Goal: Transaction & Acquisition: Download file/media

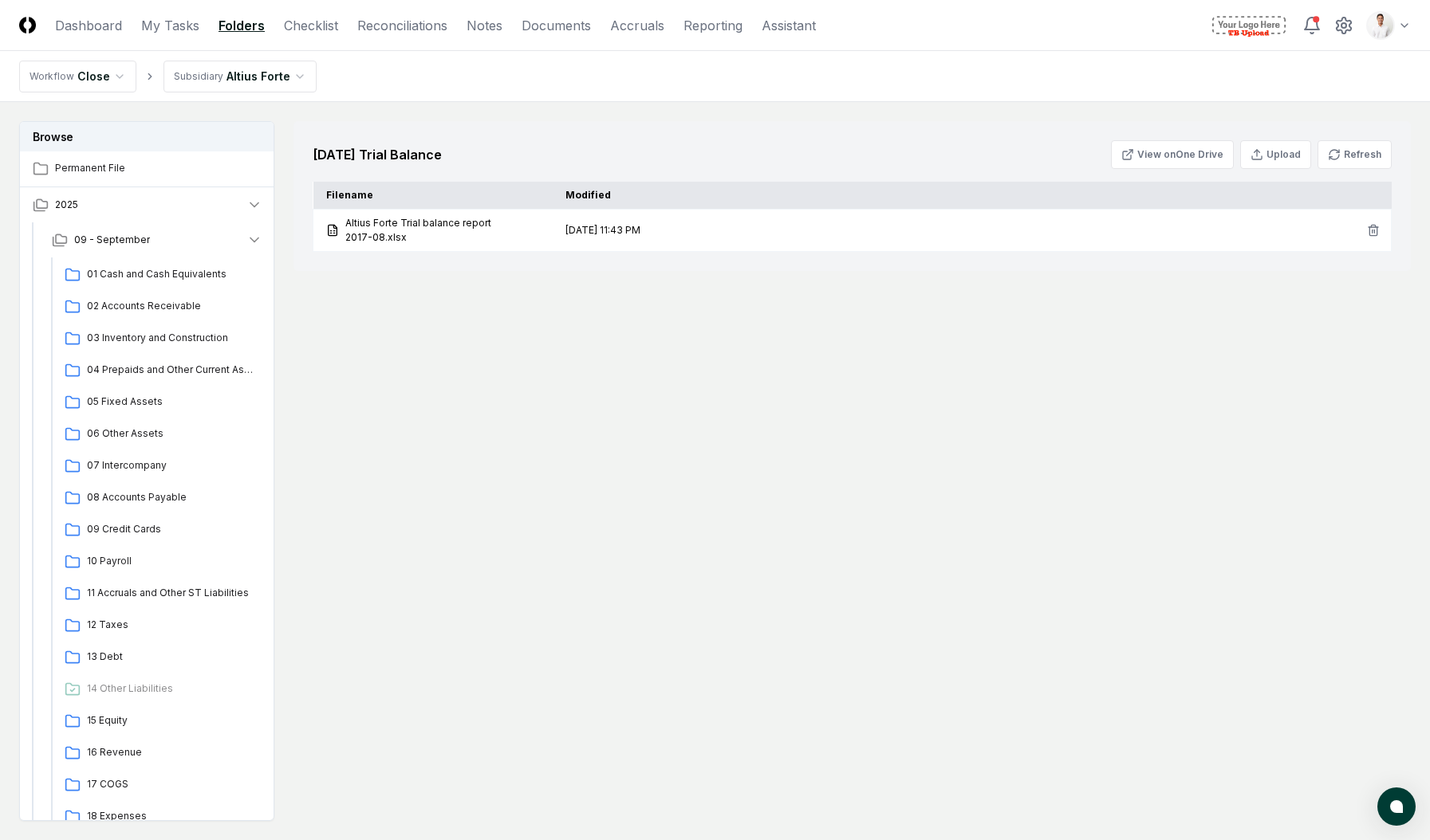
click at [1408, 24] on html "CloseCore Dashboard My Tasks Folders Checklist Reconciliations Notes Documents …" at bounding box center [715, 468] width 1430 height 936
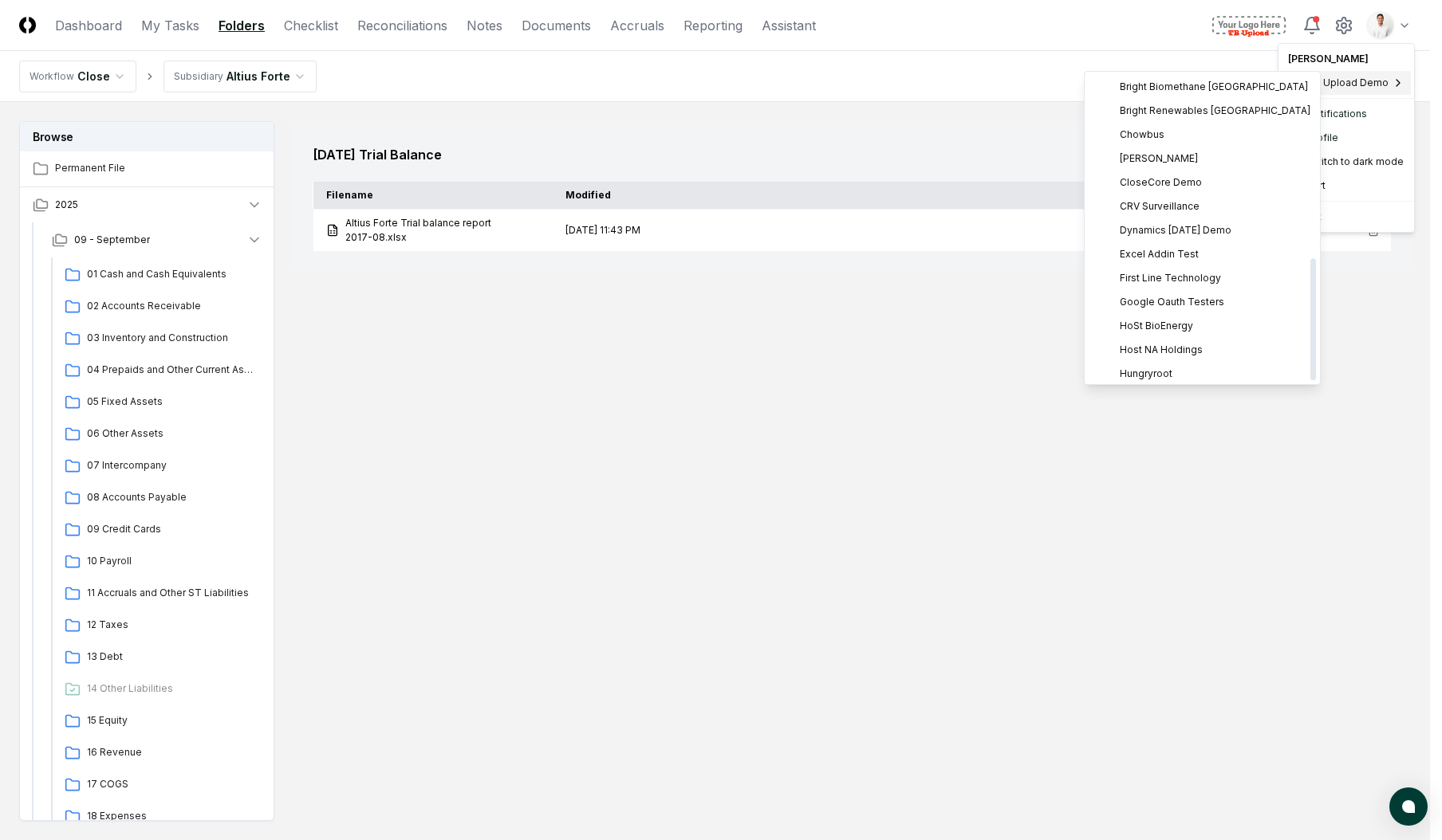
scroll to position [459, 0]
click at [1146, 112] on span "PestCo" at bounding box center [1137, 106] width 36 height 14
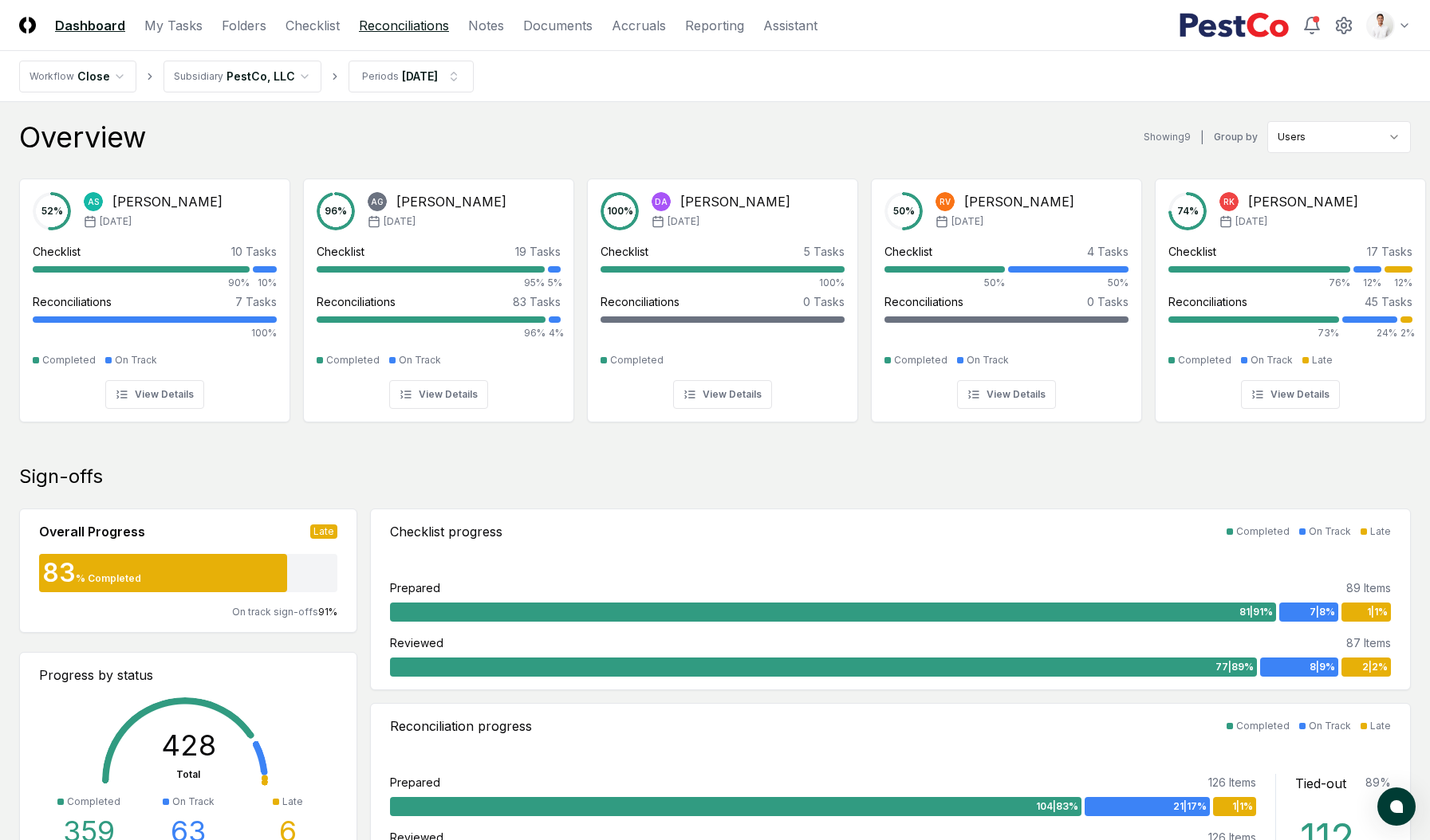
click at [374, 24] on link "Reconciliations" at bounding box center [404, 25] width 90 height 19
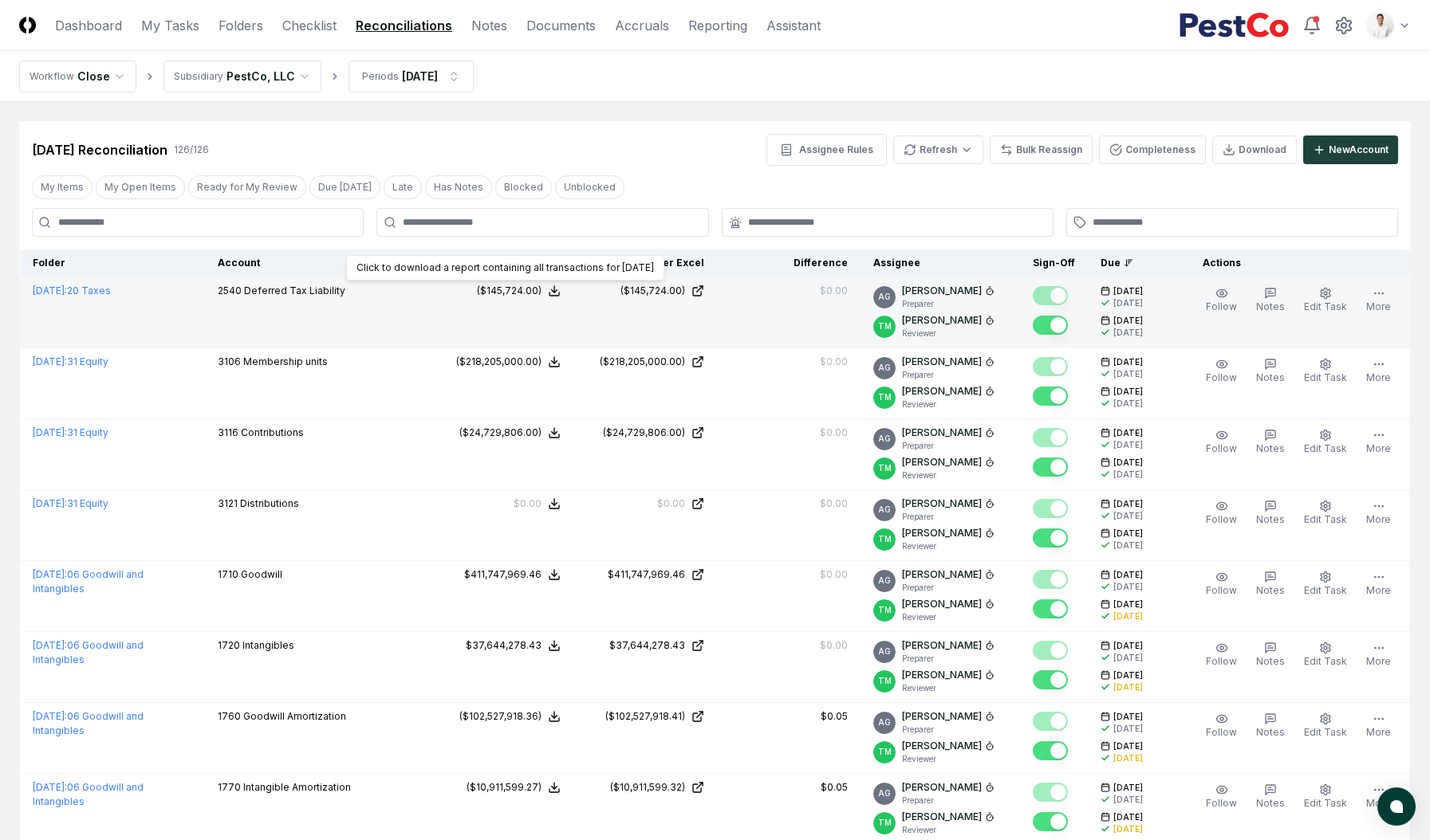
click at [551, 291] on polyline at bounding box center [554, 292] width 6 height 3
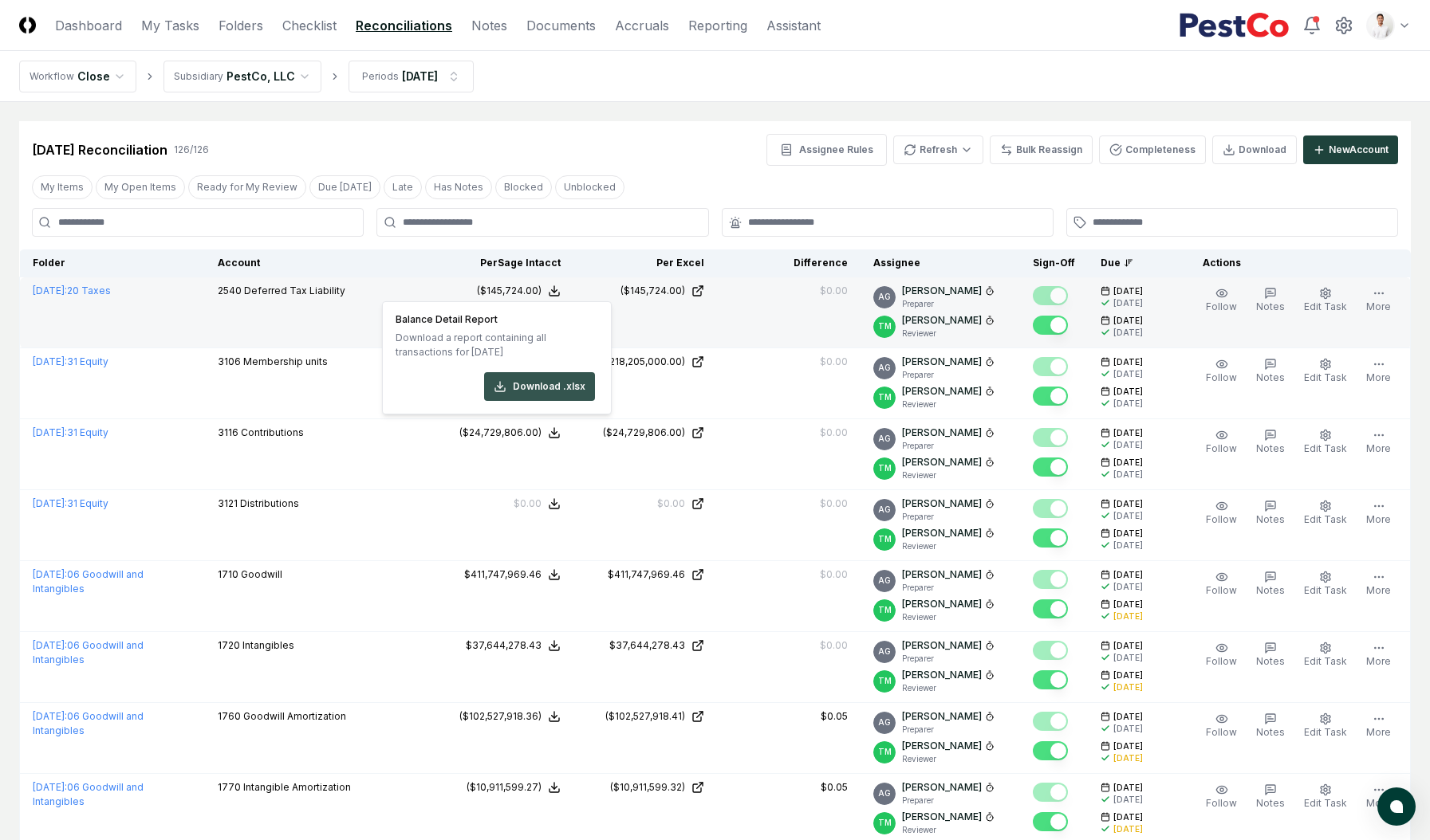
click at [510, 385] on button "Download .xlsx" at bounding box center [539, 386] width 111 height 29
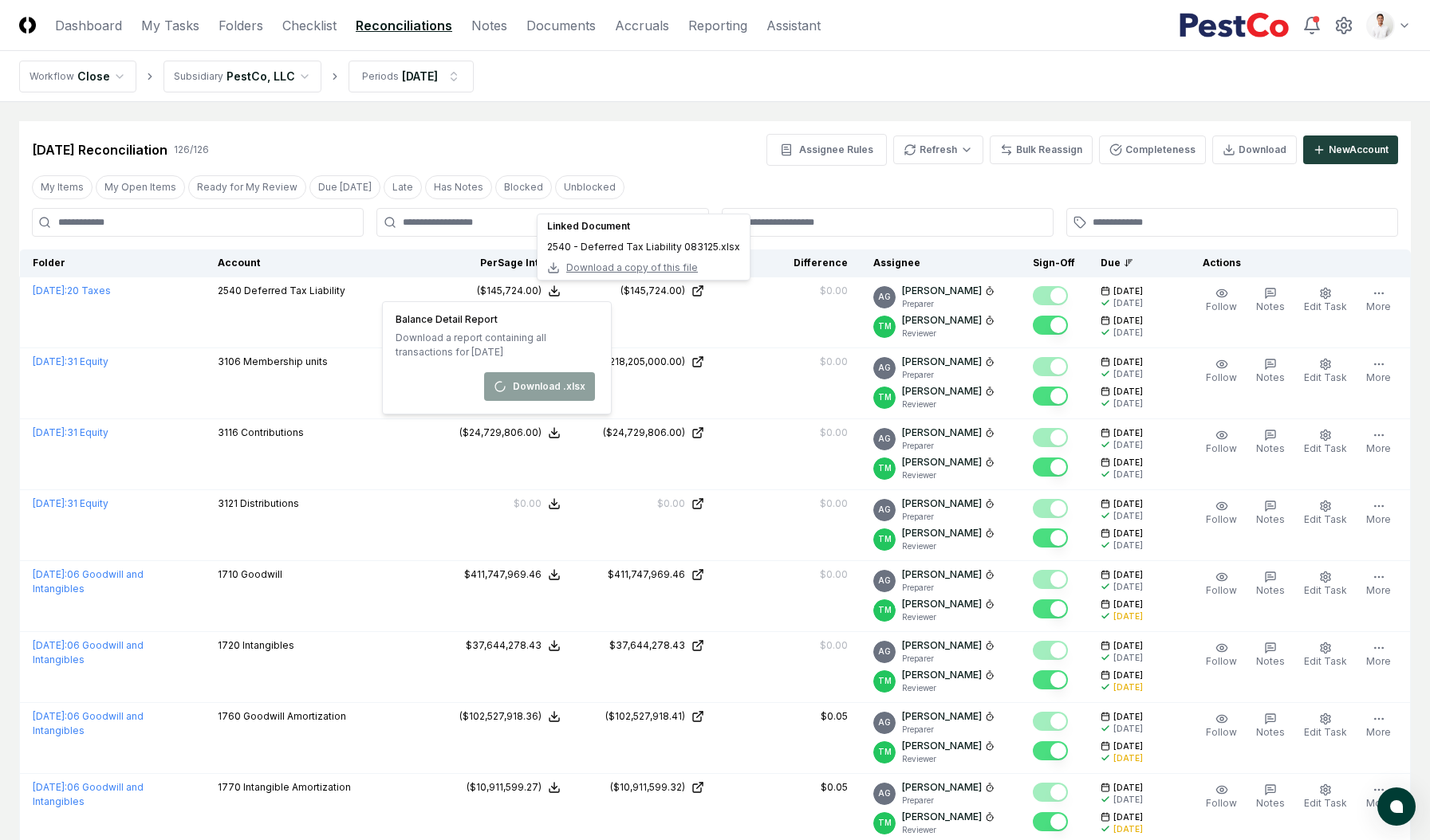
click at [680, 130] on div "Aug 2025 Reconciliation 126 / 126 Assignee Rules Refresh Bulk Reassign Complete…" at bounding box center [714, 144] width 1392 height 45
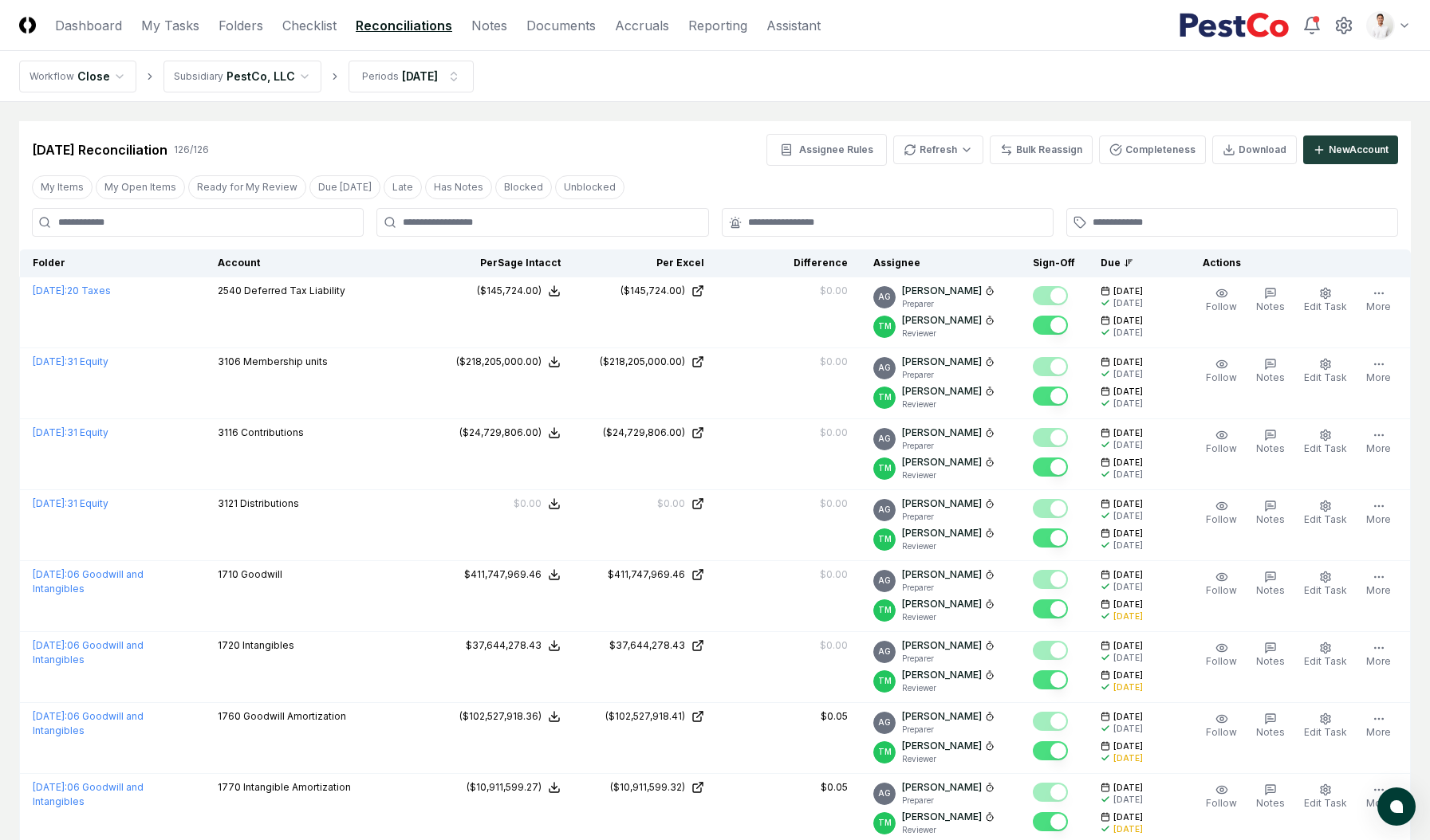
click at [736, 123] on div "Aug 2025 Reconciliation 126 / 126 Assignee Rules Refresh Bulk Reassign Complete…" at bounding box center [714, 144] width 1392 height 45
click at [687, 97] on nav "Workflow Close Subsidiary PestCo, LLC Periods Aug 2025" at bounding box center [715, 77] width 1430 height 51
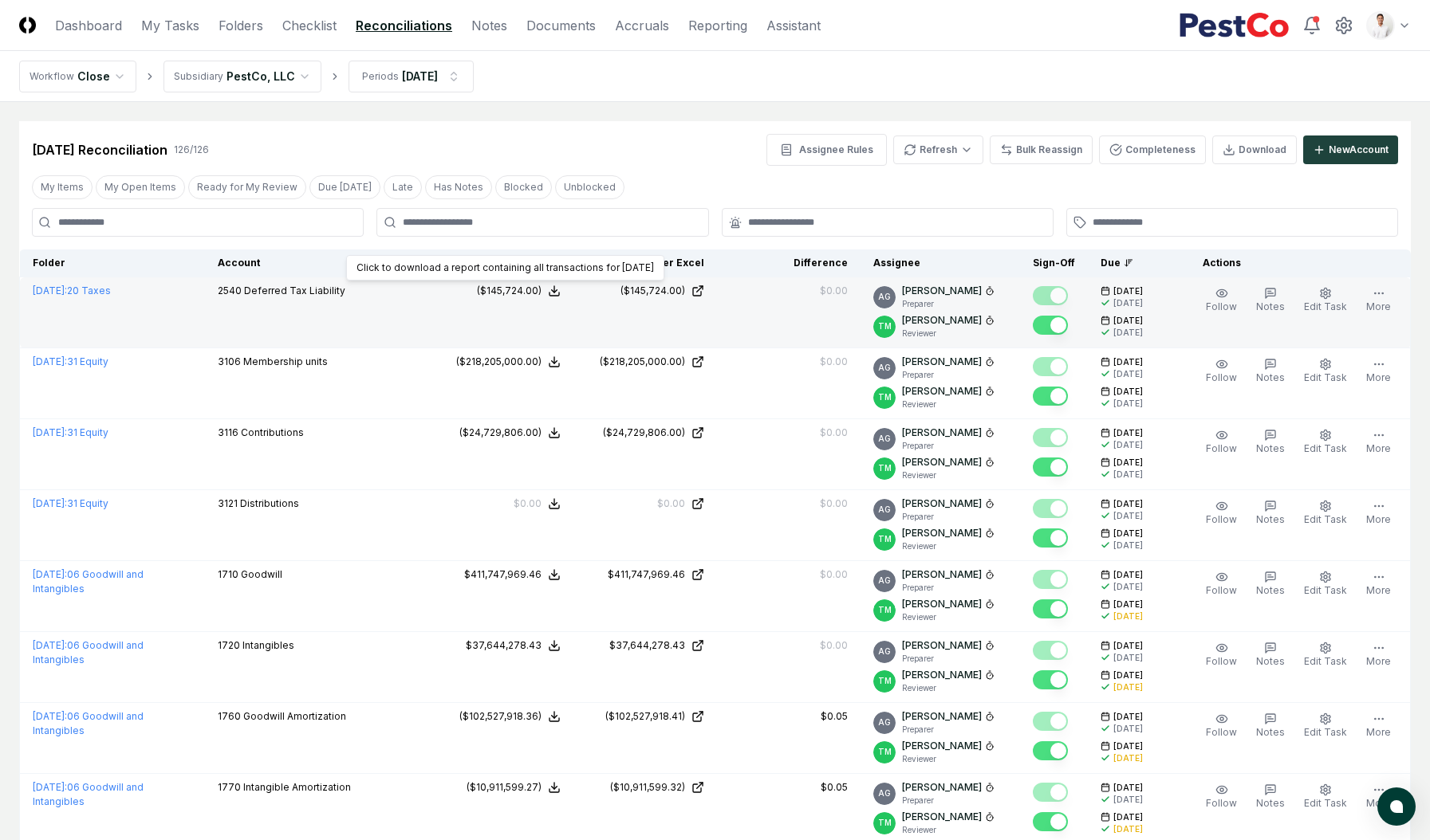
click at [548, 293] on icon at bounding box center [554, 292] width 13 height 13
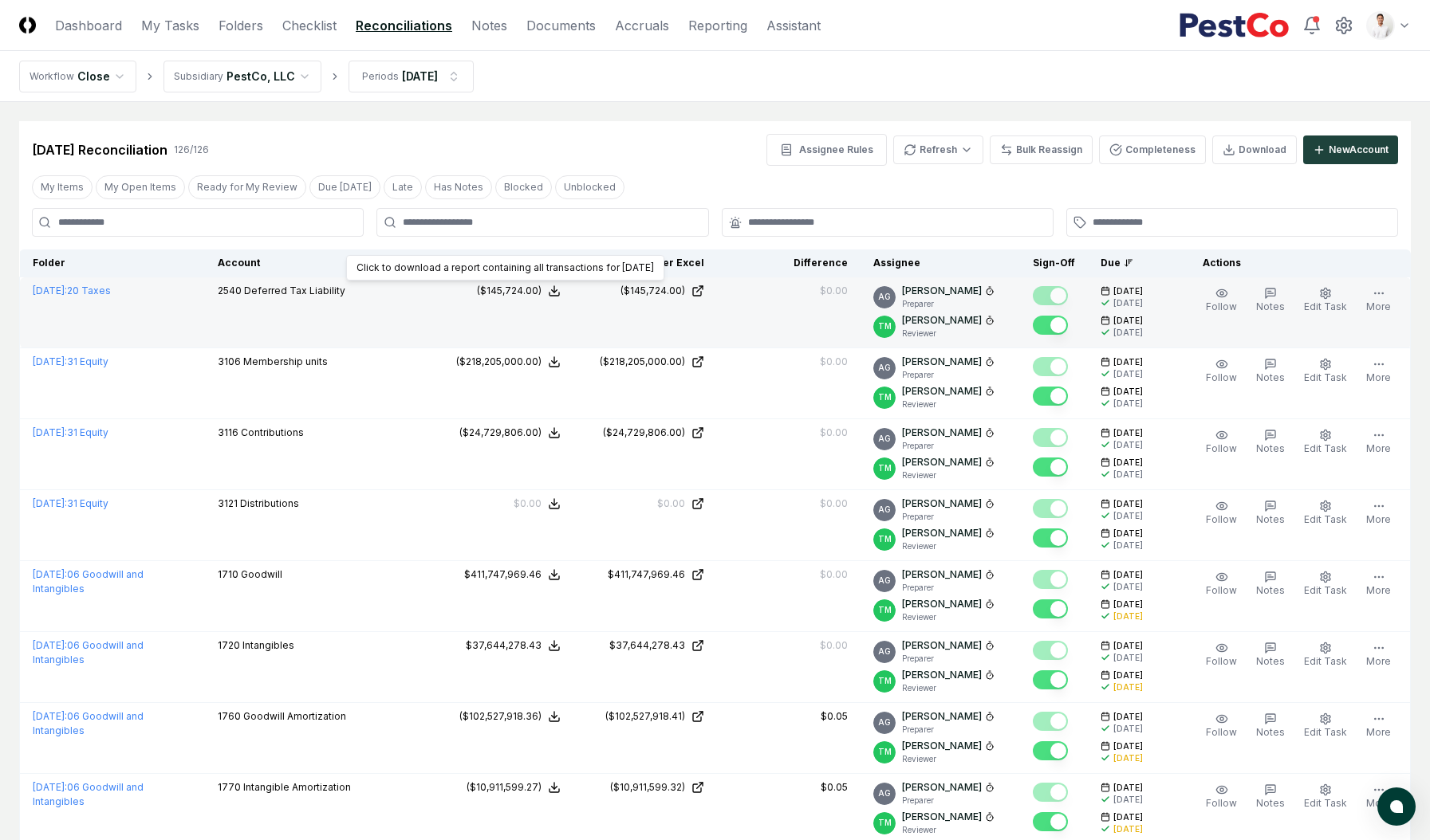
click at [553, 290] on icon at bounding box center [554, 292] width 13 height 13
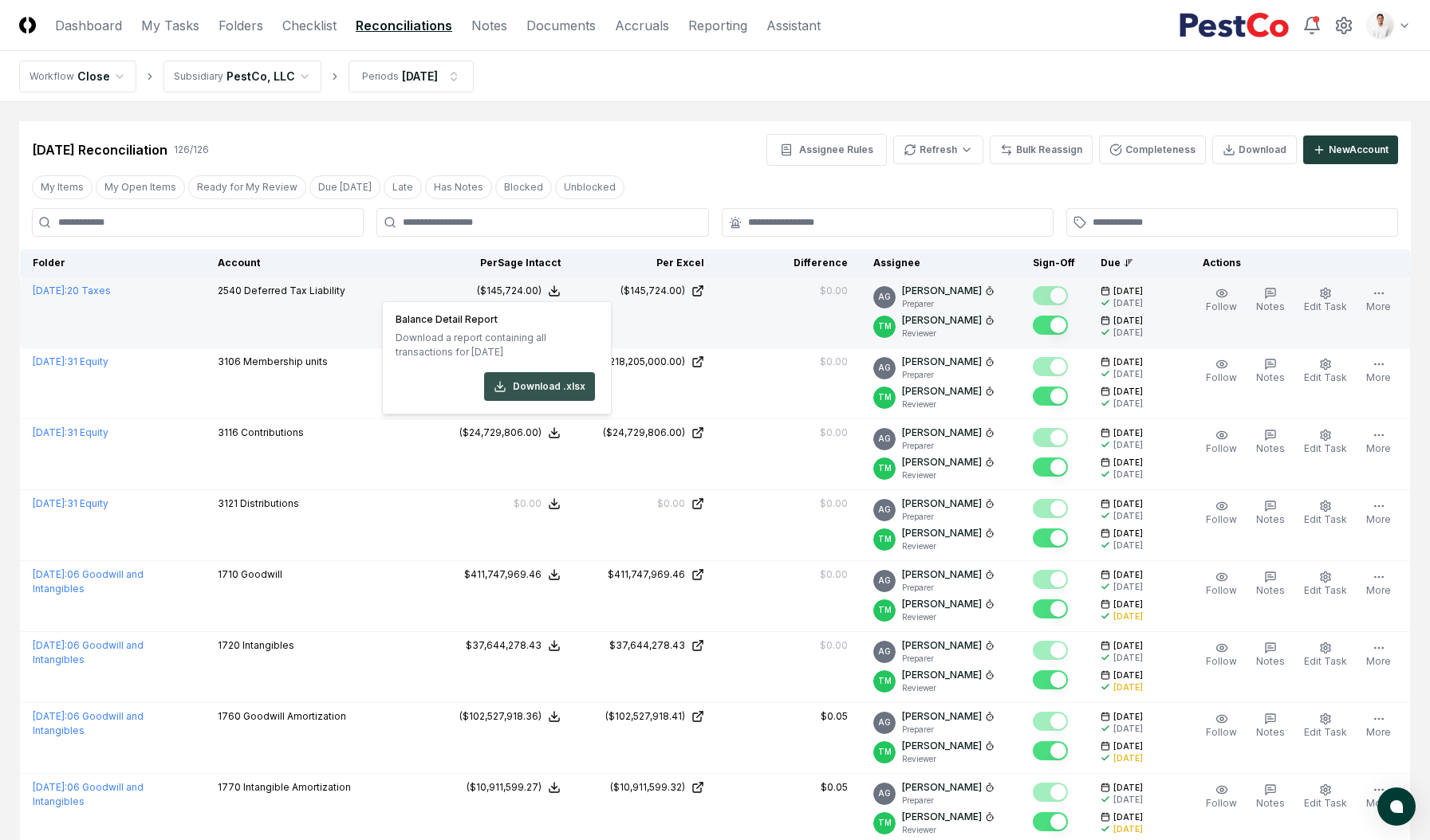
click at [520, 387] on button "Download .xlsx" at bounding box center [539, 386] width 111 height 29
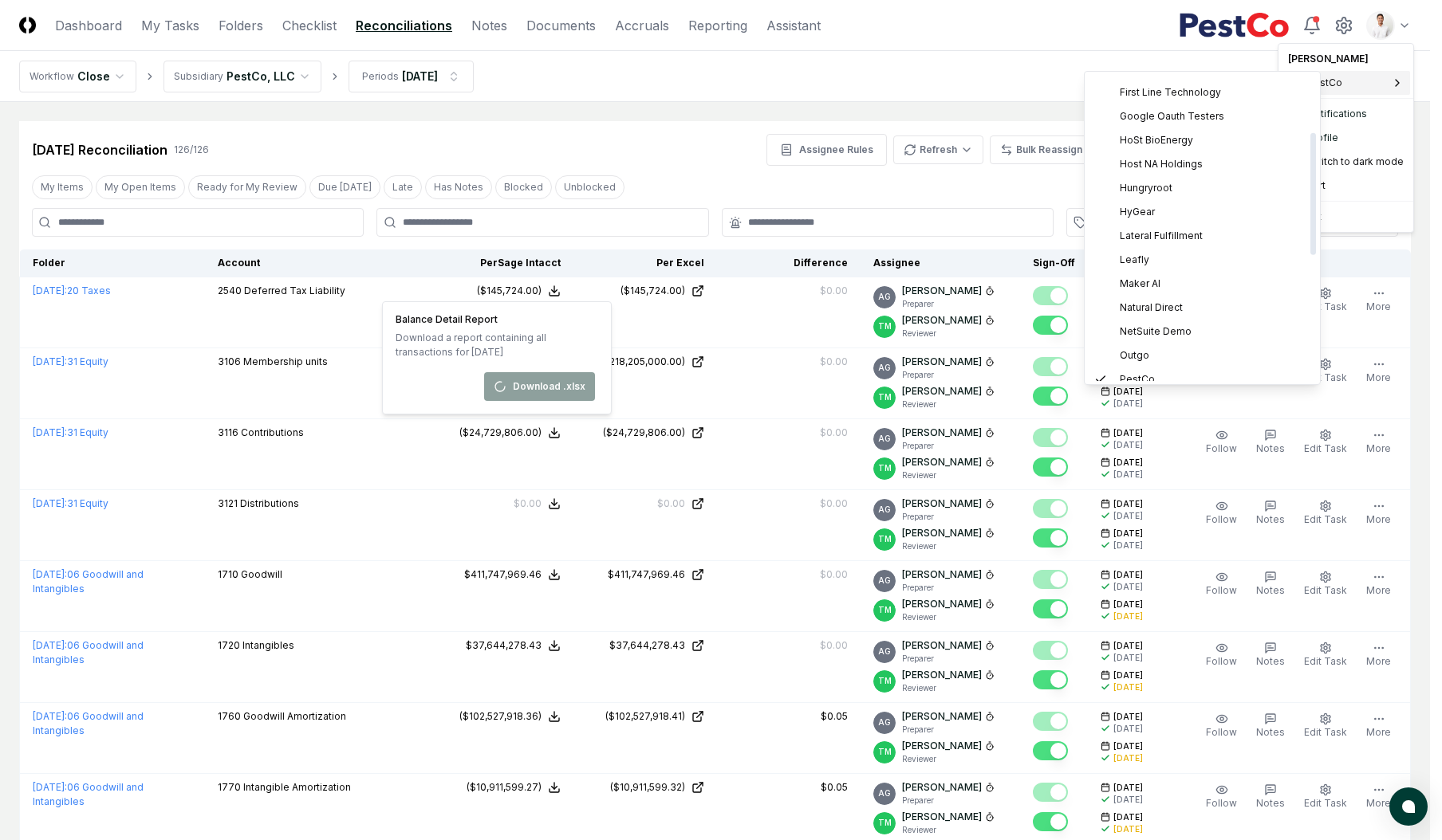
scroll to position [115, 0]
click at [1160, 320] on div "Leafly" at bounding box center [1202, 331] width 229 height 24
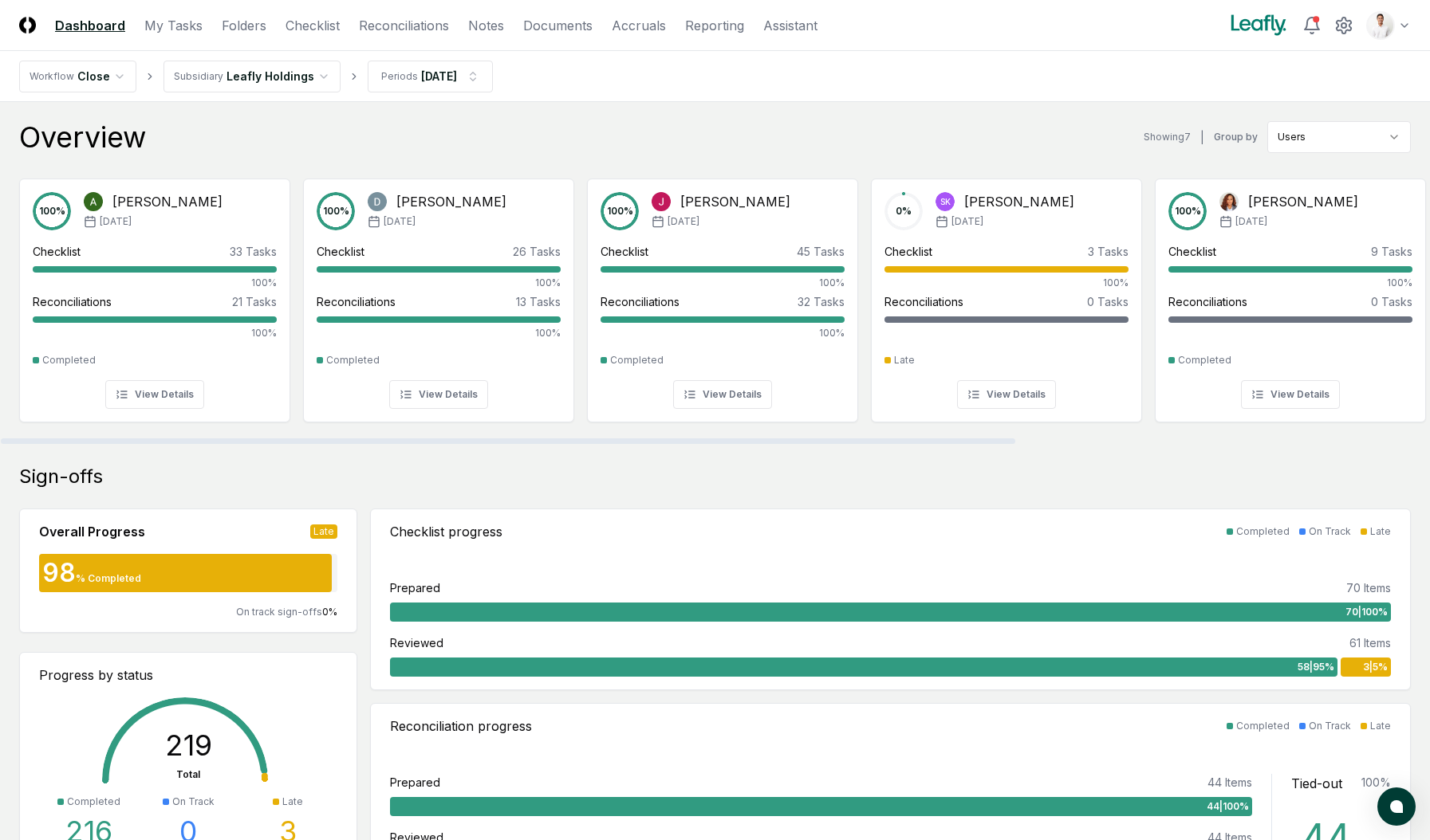
click at [471, 138] on div "Overview Showing 7 | Group by Users" at bounding box center [714, 137] width 1392 height 32
click at [376, 23] on link "Reconciliations" at bounding box center [404, 25] width 90 height 19
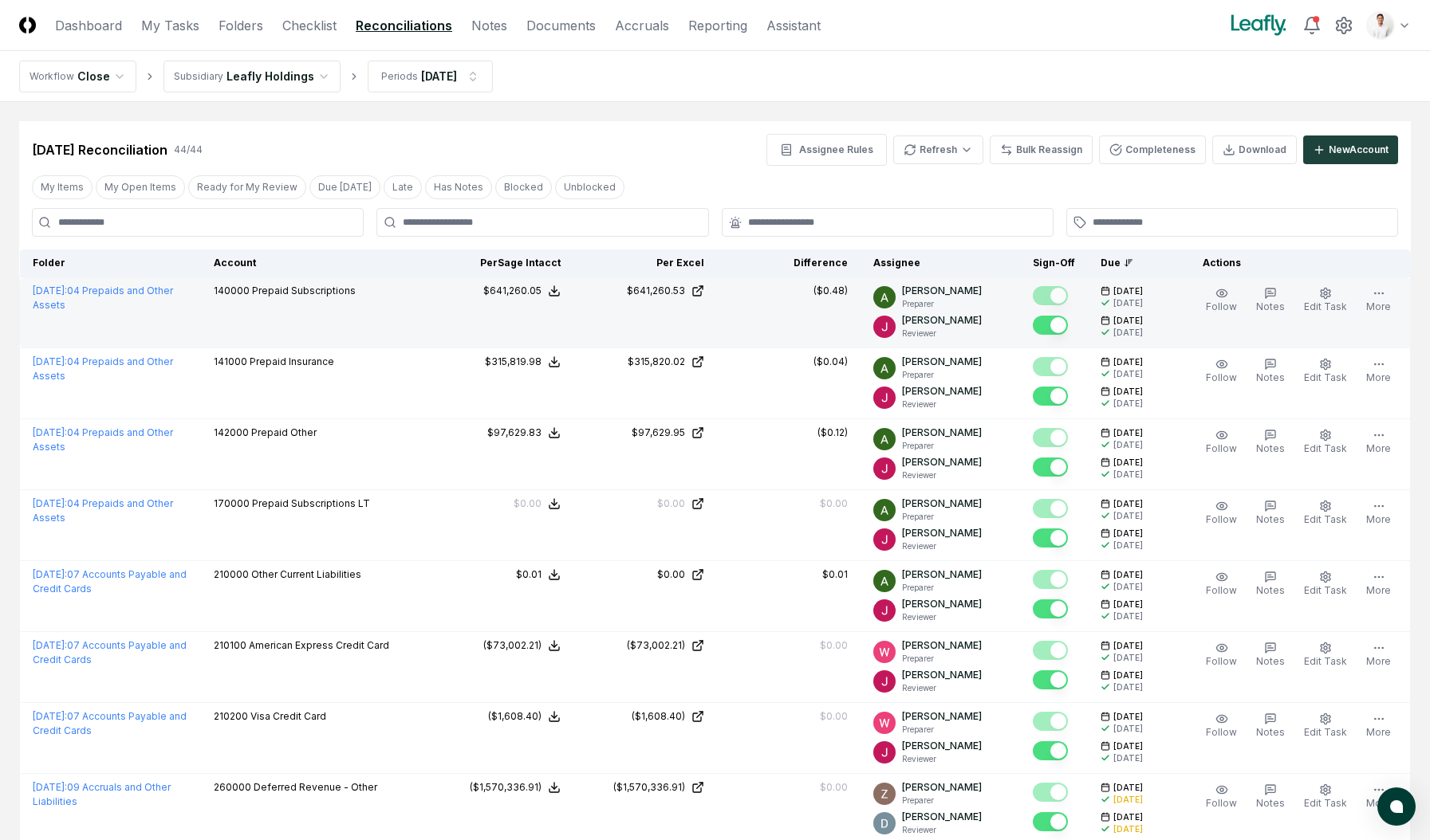
click at [560, 288] on icon at bounding box center [554, 292] width 13 height 13
click at [546, 375] on button "Download .xlsx" at bounding box center [553, 386] width 111 height 29
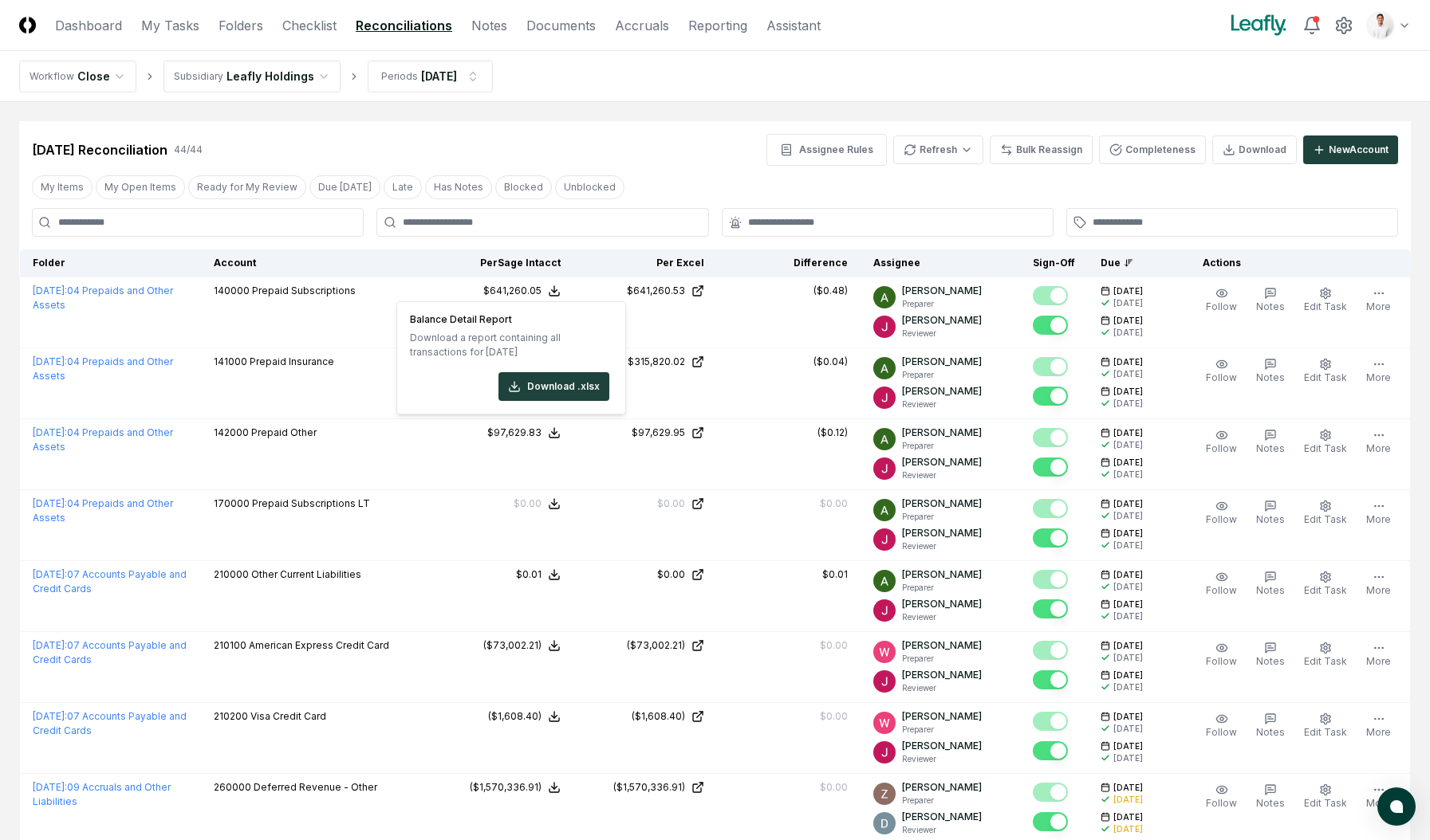
click at [946, 70] on nav "Workflow Close Subsidiary Leafly Holdings Periods Jul 2025" at bounding box center [715, 77] width 1430 height 51
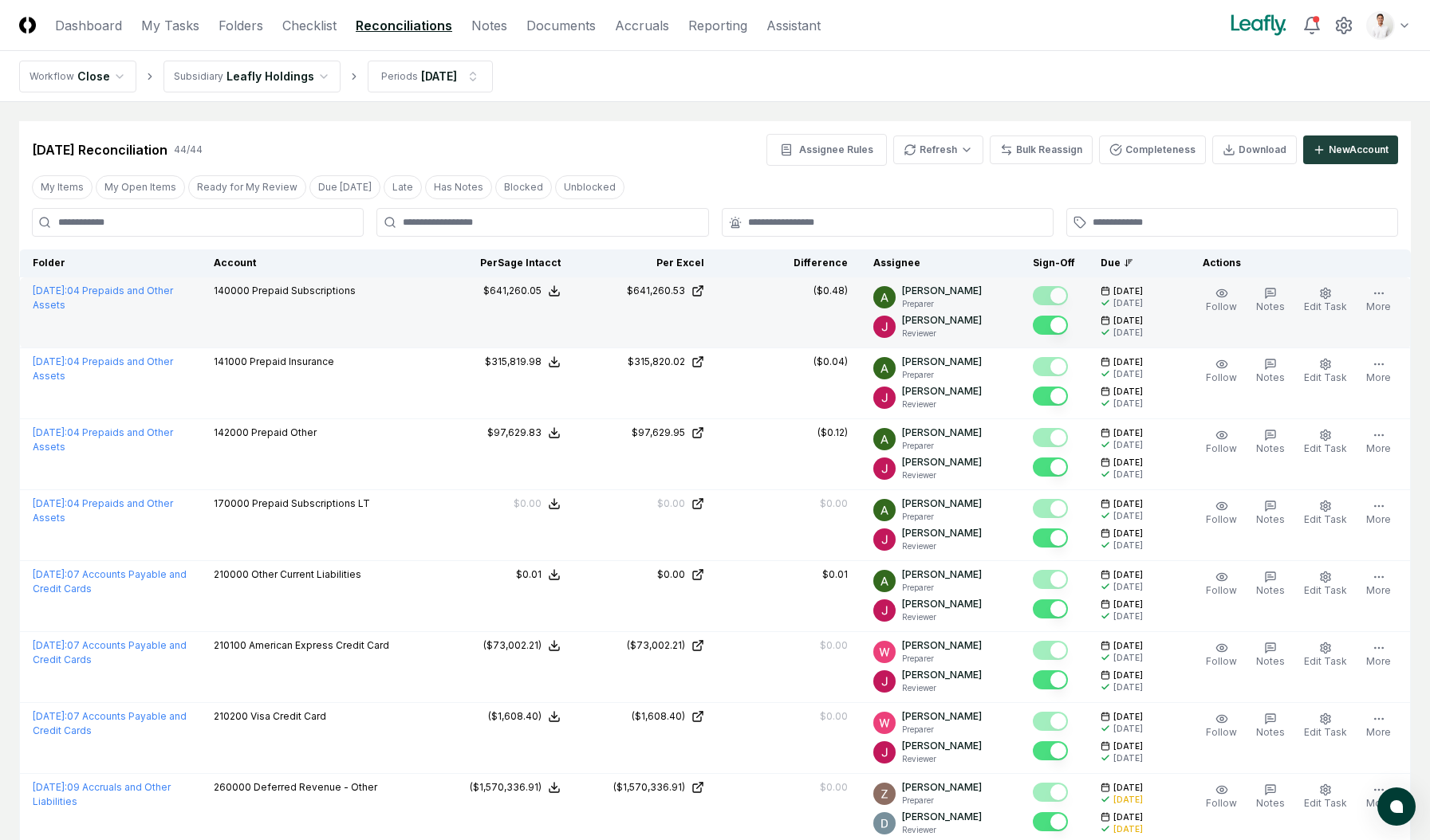
click at [561, 284] on button "$641,260.05" at bounding box center [522, 291] width 78 height 14
click at [562, 391] on button "Download .xlsx" at bounding box center [553, 386] width 111 height 29
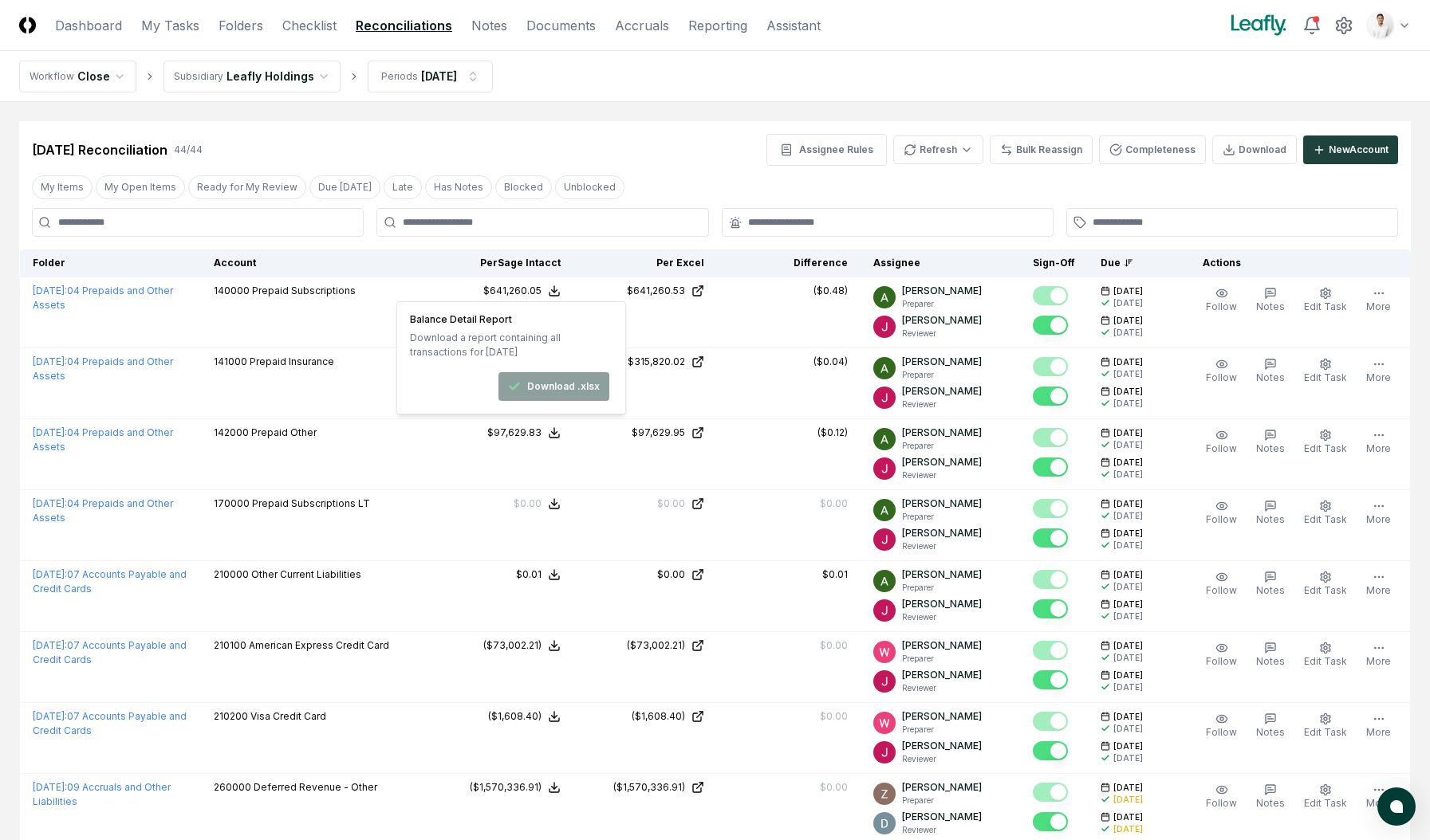
click at [835, 49] on header "CloseCore Dashboard My Tasks Folders Checklist Reconciliations Notes Documents …" at bounding box center [715, 25] width 1430 height 51
